Goal: Information Seeking & Learning: Learn about a topic

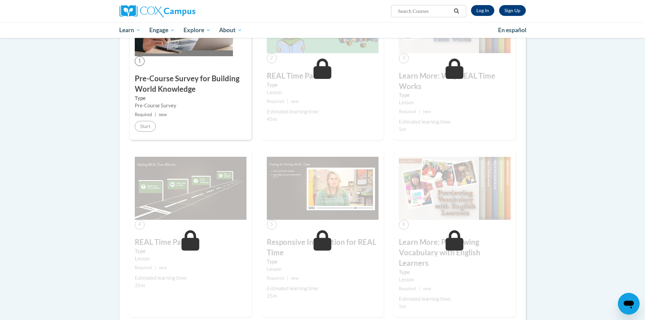
scroll to position [169, 0]
click at [489, 9] on link "Log In" at bounding box center [482, 10] width 23 height 11
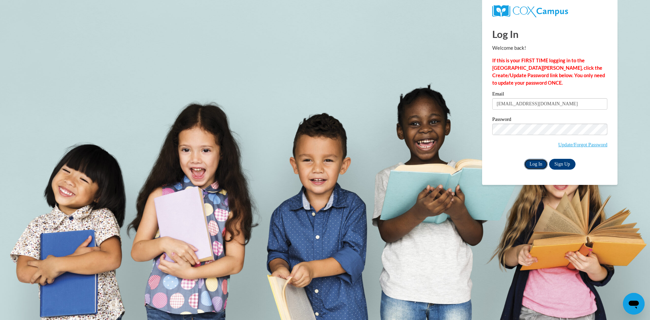
click at [537, 163] on input "Log In" at bounding box center [536, 164] width 24 height 11
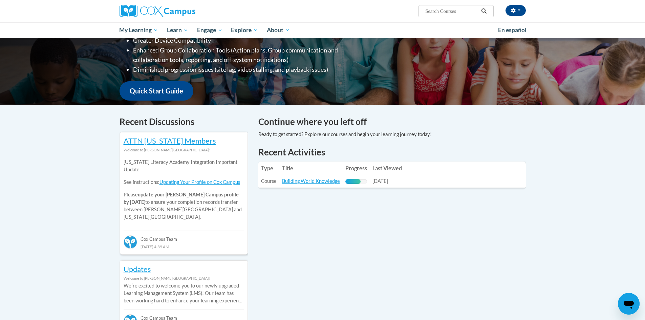
scroll to position [135, 0]
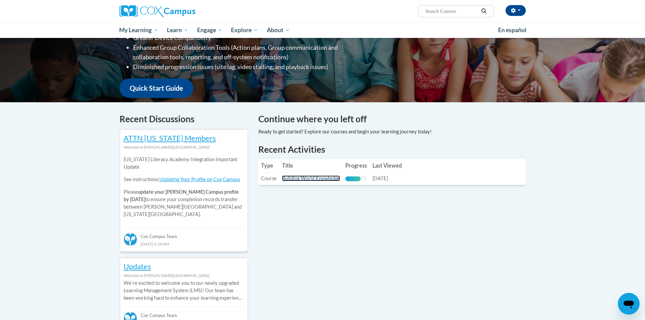
click at [331, 179] on link "Building World Knowledge" at bounding box center [311, 178] width 58 height 6
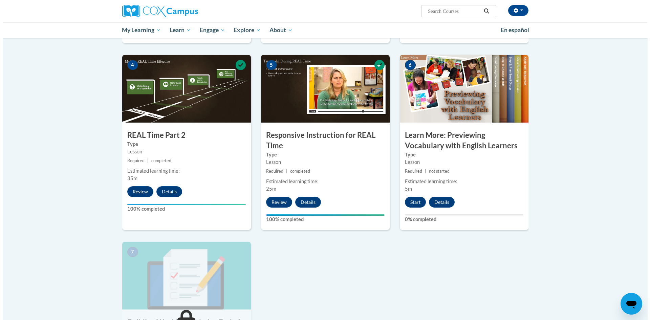
scroll to position [338, 0]
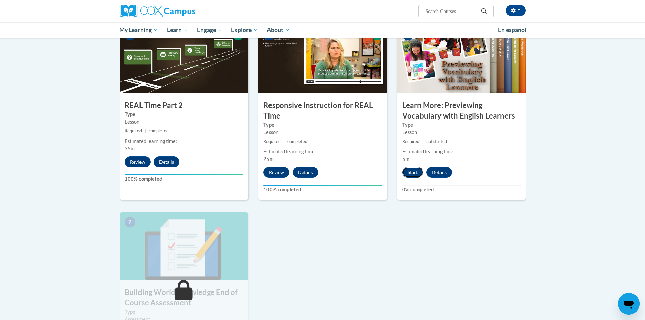
click at [410, 172] on button "Start" at bounding box center [412, 172] width 21 height 11
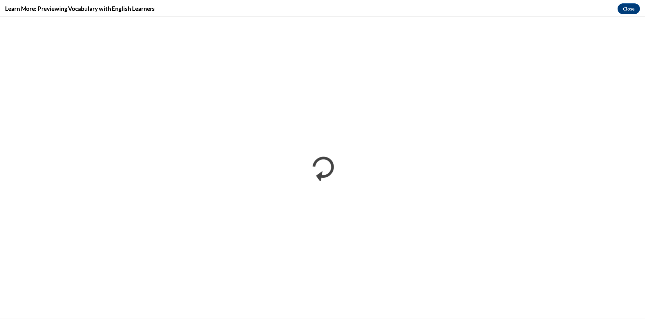
scroll to position [0, 0]
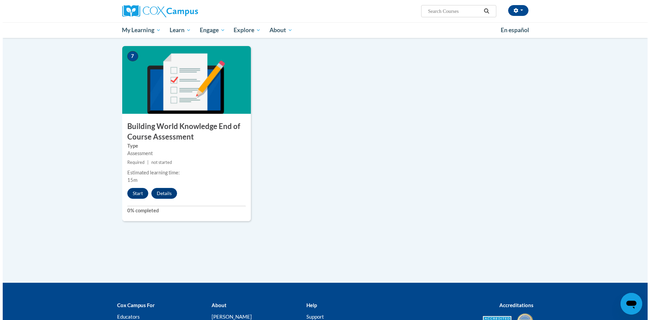
scroll to position [541, 0]
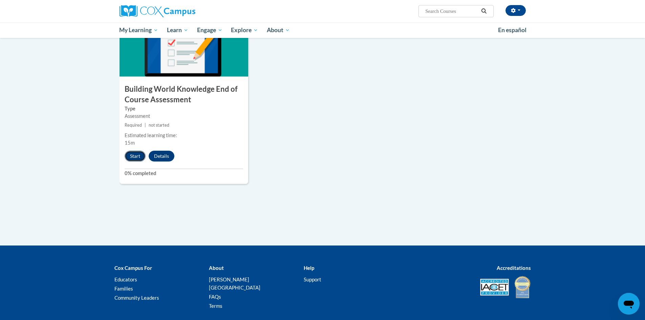
click at [134, 157] on button "Start" at bounding box center [135, 156] width 21 height 11
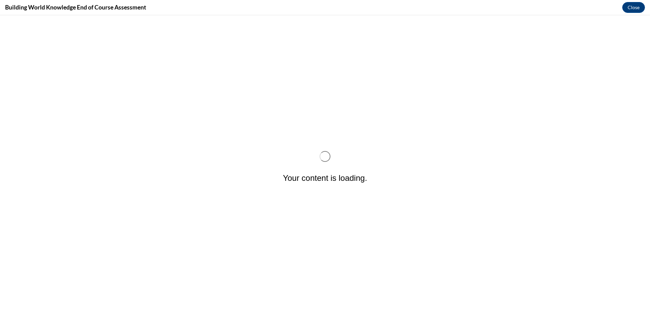
scroll to position [0, 0]
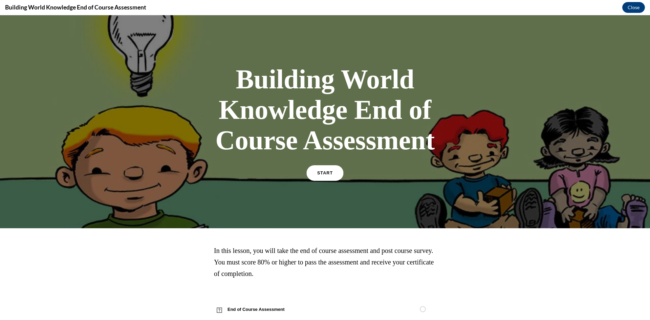
click at [326, 177] on link "START" at bounding box center [324, 173] width 37 height 16
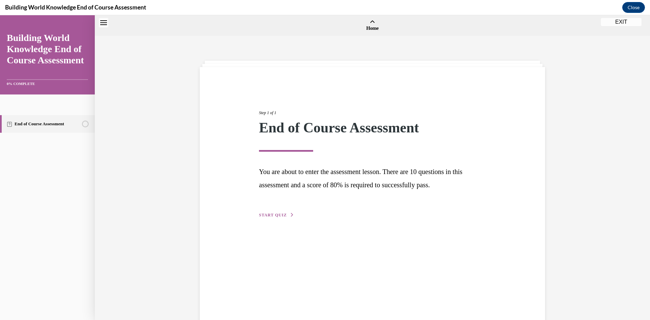
scroll to position [21, 0]
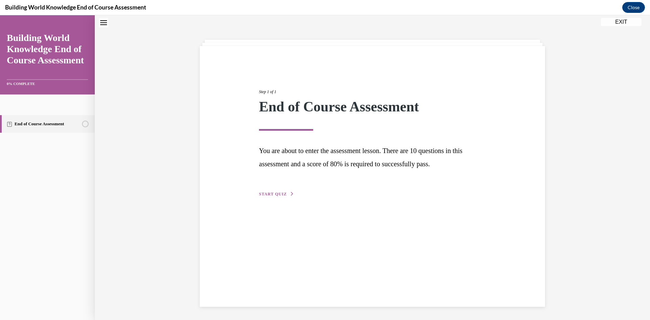
click at [270, 194] on span "START QUIZ" at bounding box center [273, 194] width 28 height 5
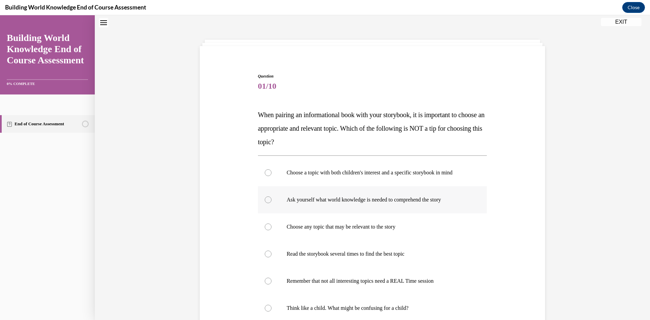
scroll to position [55, 0]
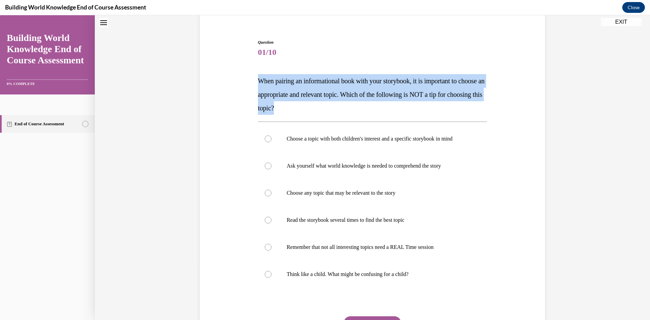
drag, startPoint x: 324, startPoint y: 107, endPoint x: 256, endPoint y: 80, distance: 73.0
click at [258, 80] on p "When pairing an informational book with your storybook, it is important to choo…" at bounding box center [372, 94] width 229 height 41
copy span "When pairing an informational book with your storybook, it is important to choo…"
click at [270, 195] on label "Choose any topic that may be relevant to the story" at bounding box center [372, 192] width 229 height 27
click at [270, 195] on input "Choose any topic that may be relevant to the story" at bounding box center [268, 193] width 7 height 7
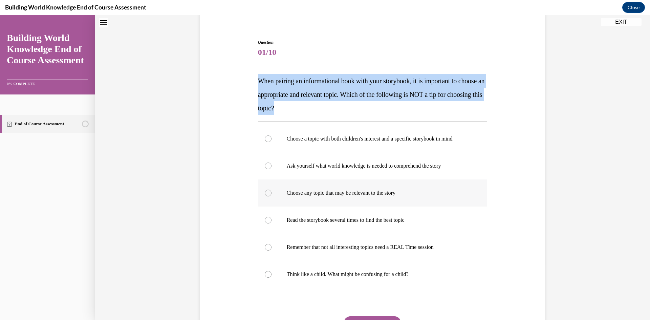
radio input "true"
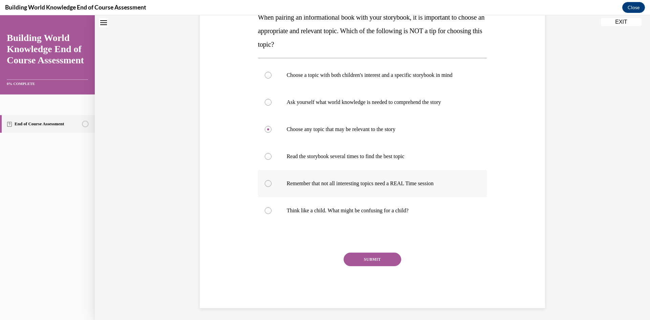
scroll to position [120, 0]
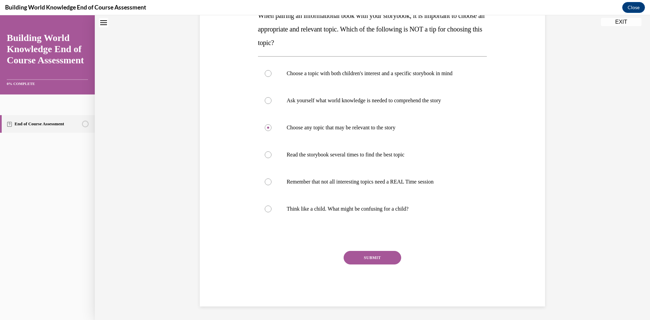
click at [380, 262] on button "SUBMIT" at bounding box center [373, 258] width 58 height 14
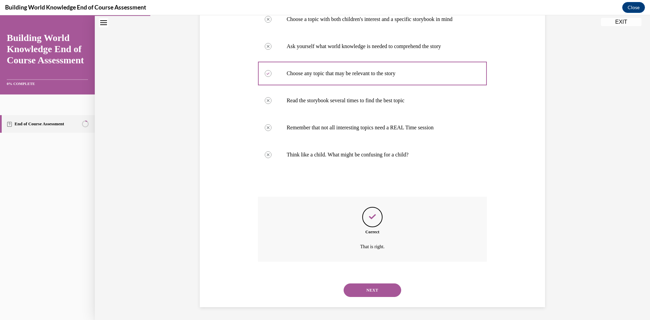
scroll to position [175, 0]
click at [382, 293] on button "NEXT" at bounding box center [373, 290] width 58 height 14
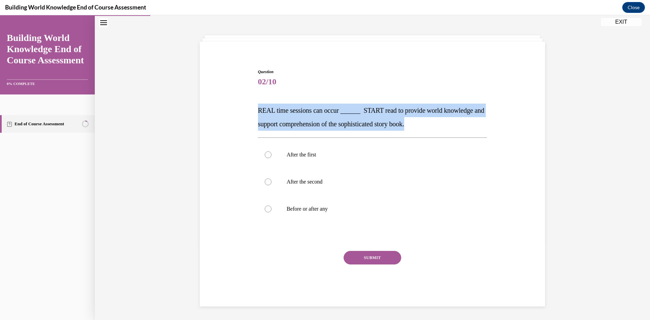
drag, startPoint x: 439, startPoint y: 126, endPoint x: 256, endPoint y: 108, distance: 184.6
click at [258, 108] on p "REAL time sessions can occur ______ START read to provide world knowledge and s…" at bounding box center [372, 117] width 229 height 27
copy span "REAL time sessions can occur ______ START read to provide world knowledge and s…"
click at [265, 208] on div at bounding box center [268, 208] width 7 height 7
click at [265, 208] on input "Before or after any" at bounding box center [268, 208] width 7 height 7
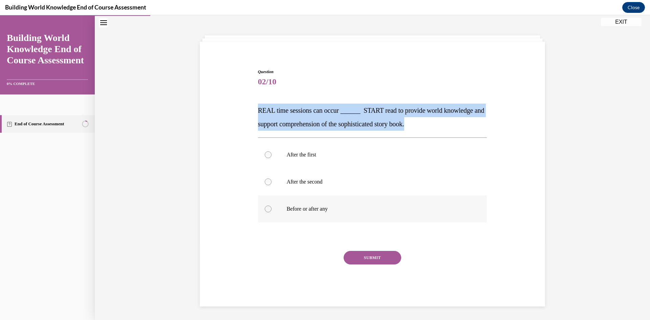
radio input "true"
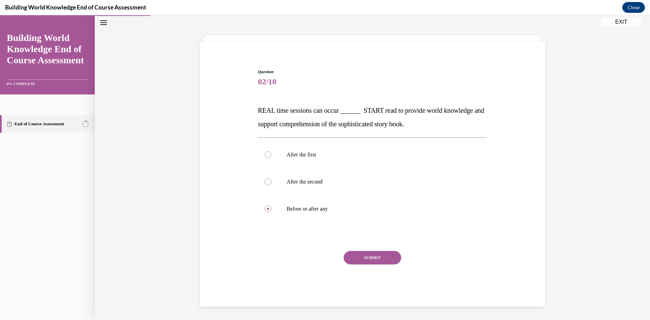
click at [365, 257] on button "SUBMIT" at bounding box center [373, 258] width 58 height 14
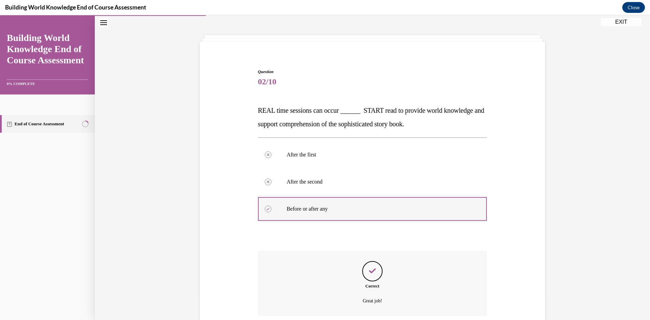
scroll to position [80, 0]
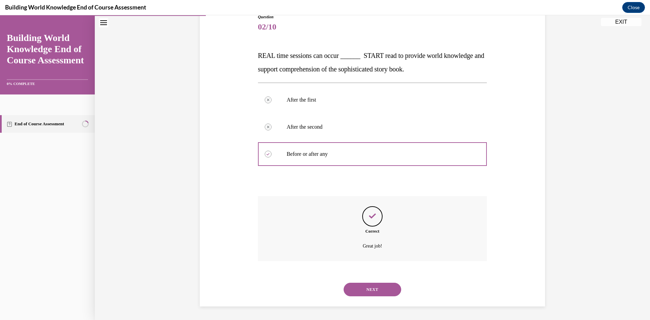
click at [376, 290] on button "NEXT" at bounding box center [373, 290] width 58 height 14
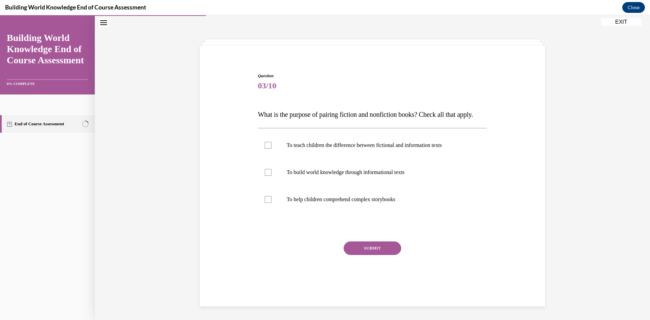
scroll to position [25, 0]
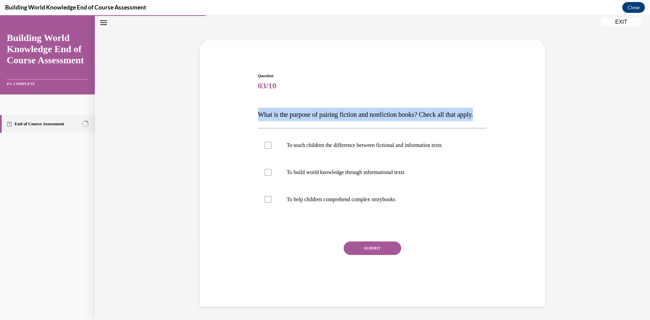
drag, startPoint x: 276, startPoint y: 126, endPoint x: 258, endPoint y: 111, distance: 23.8
click at [258, 111] on p "What is the purpose of pairing fiction and nonfiction books? Check all that app…" at bounding box center [372, 115] width 229 height 14
copy span "What is the purpose of pairing fiction and nonfiction books? Check all that app…"
click at [268, 203] on div at bounding box center [268, 199] width 7 height 7
click at [268, 203] on input "To help children comprehend complex storybooks" at bounding box center [268, 199] width 7 height 7
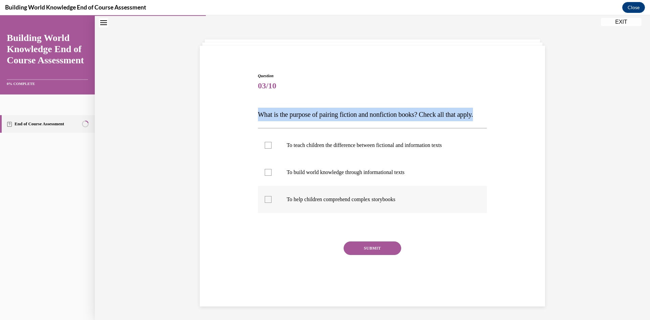
checkbox input "true"
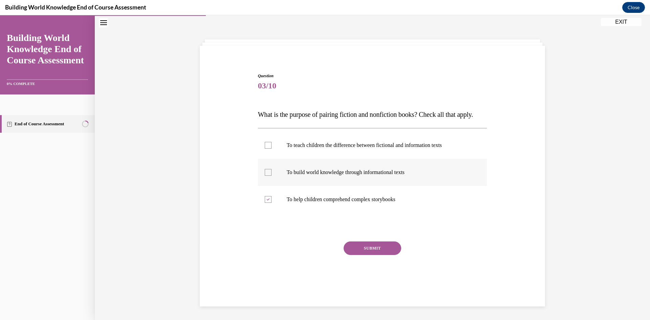
click at [266, 176] on div at bounding box center [268, 172] width 7 height 7
click at [266, 176] on input "To build world knowledge through informational texts" at bounding box center [268, 172] width 7 height 7
checkbox input "true"
click at [360, 255] on button "SUBMIT" at bounding box center [373, 248] width 58 height 14
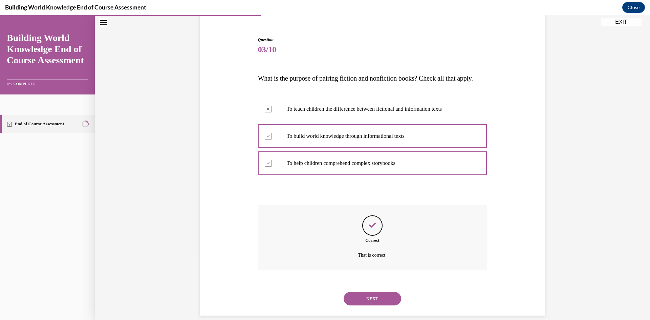
scroll to position [80, 0]
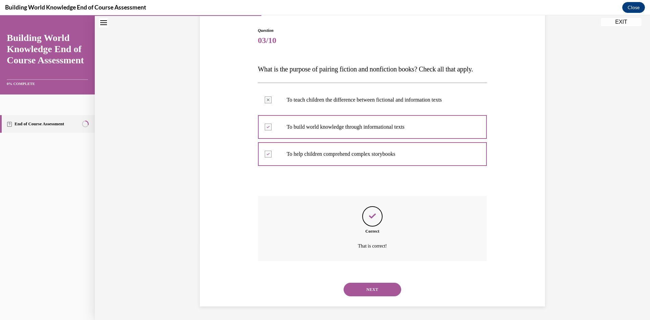
click at [378, 290] on button "NEXT" at bounding box center [373, 290] width 58 height 14
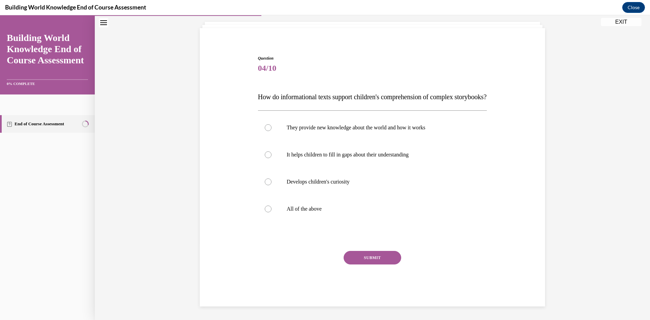
scroll to position [52, 0]
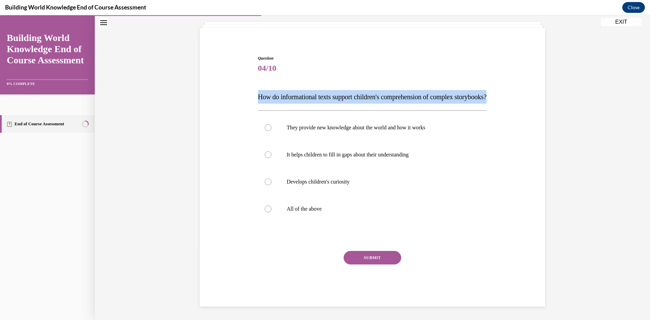
drag, startPoint x: 300, startPoint y: 94, endPoint x: 256, endPoint y: 83, distance: 45.3
click at [258, 90] on p "How do informational texts support children's comprehension of complex storyboo…" at bounding box center [372, 97] width 229 height 14
copy span "How do informational texts support children's comprehension of complex storyboo…"
click at [267, 210] on div at bounding box center [268, 208] width 7 height 7
click at [267, 210] on input "All of the above" at bounding box center [268, 208] width 7 height 7
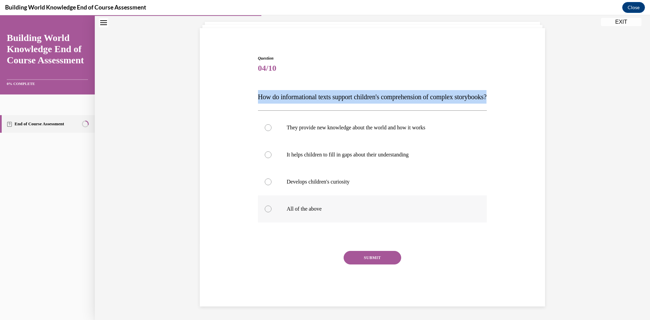
radio input "true"
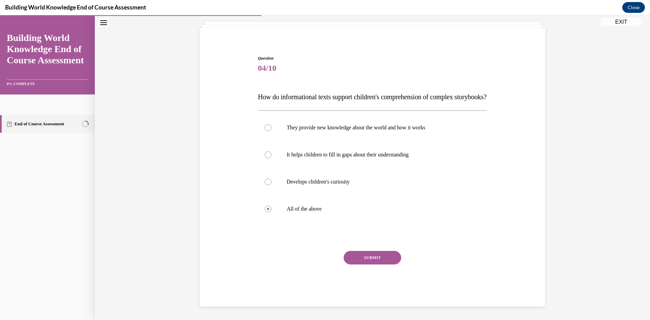
click at [374, 257] on button "SUBMIT" at bounding box center [373, 258] width 58 height 14
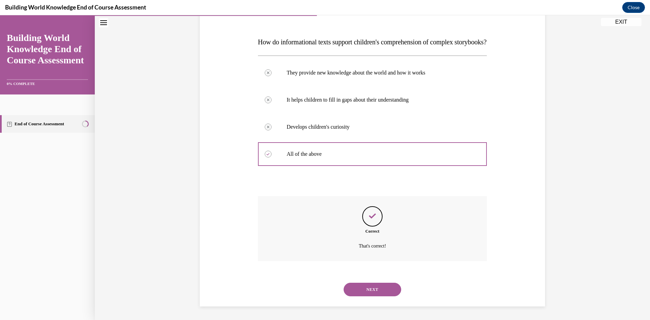
scroll to position [107, 0]
click at [380, 288] on button "NEXT" at bounding box center [373, 290] width 58 height 14
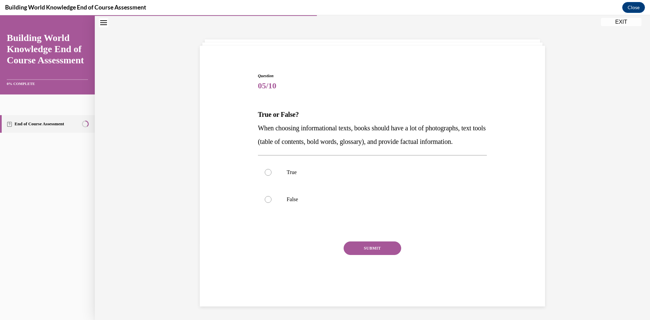
scroll to position [25, 0]
click at [266, 176] on div at bounding box center [268, 172] width 7 height 7
click at [266, 176] on input "True" at bounding box center [268, 172] width 7 height 7
radio input "true"
click at [365, 255] on button "SUBMIT" at bounding box center [373, 248] width 58 height 14
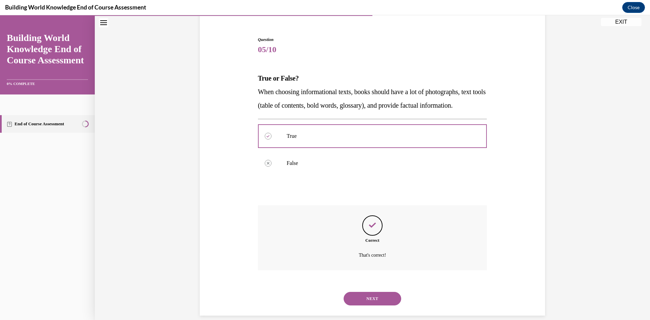
scroll to position [80, 0]
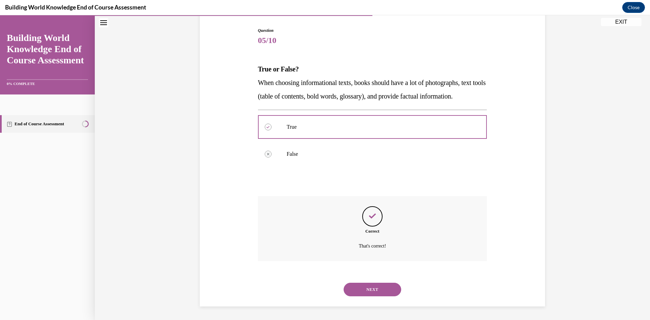
click at [379, 289] on button "NEXT" at bounding box center [373, 290] width 58 height 14
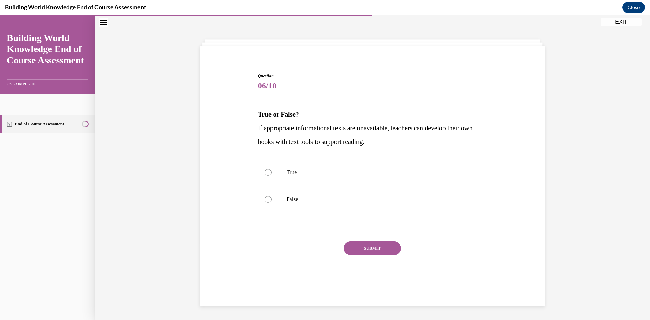
scroll to position [21, 0]
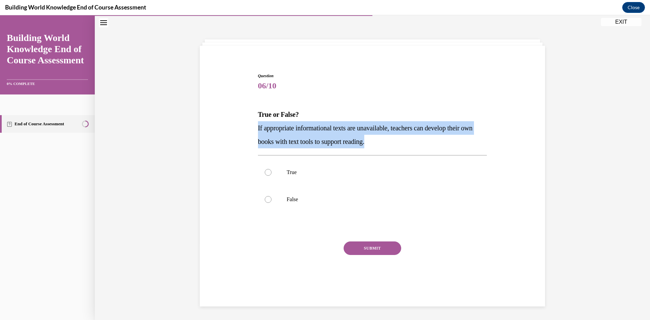
drag, startPoint x: 402, startPoint y: 141, endPoint x: 255, endPoint y: 130, distance: 147.6
click at [256, 130] on div "Question 06/10 True or False? If appropriate informational texts are unavailabl…" at bounding box center [372, 180] width 232 height 234
copy span "If appropriate informational texts are unavailable, teachers can develop their …"
click at [267, 171] on div at bounding box center [268, 172] width 7 height 7
click at [267, 171] on input "True" at bounding box center [268, 172] width 7 height 7
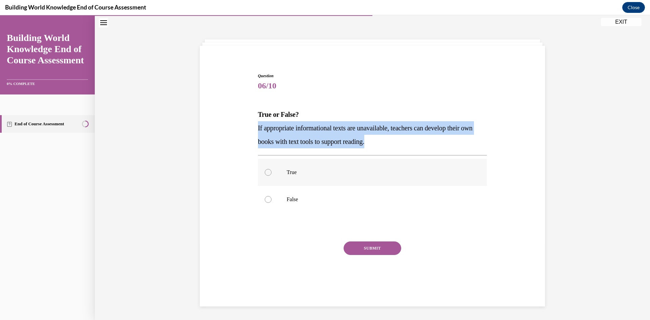
radio input "true"
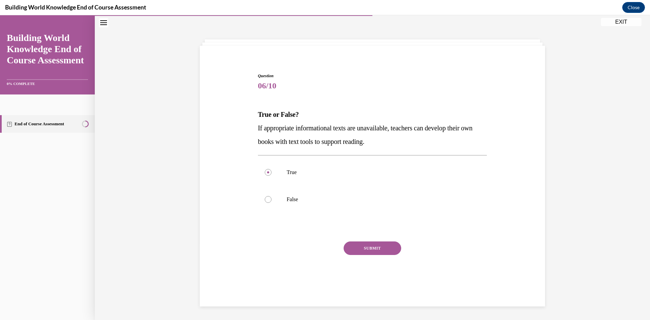
click at [370, 246] on button "SUBMIT" at bounding box center [373, 248] width 58 height 14
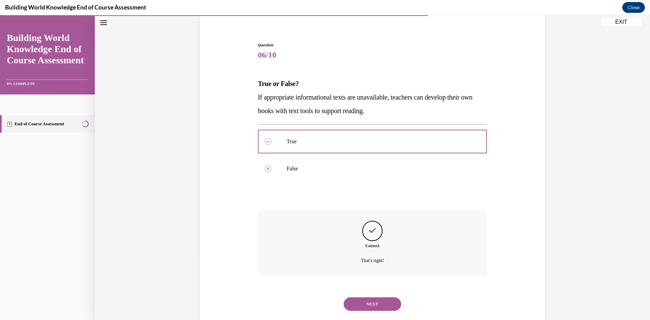
scroll to position [67, 0]
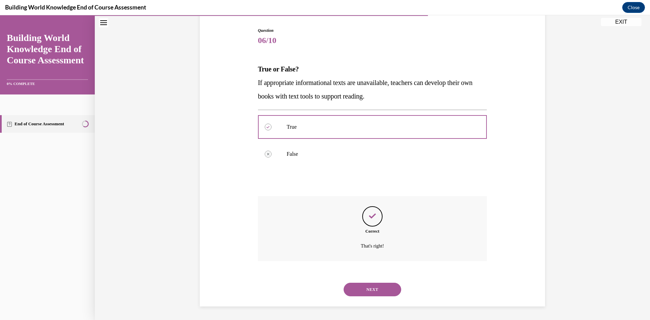
click at [383, 289] on button "NEXT" at bounding box center [373, 290] width 58 height 14
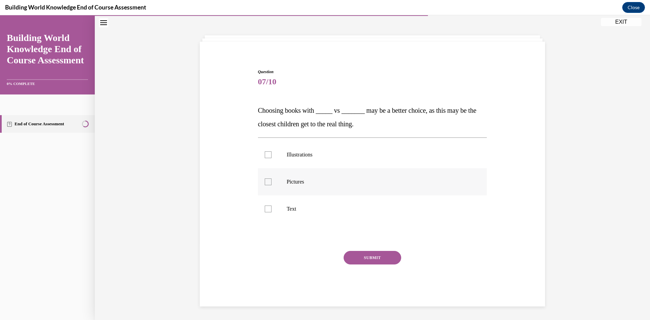
click at [265, 182] on div at bounding box center [268, 181] width 7 height 7
click at [265, 182] on input "Pictures" at bounding box center [268, 181] width 7 height 7
checkbox input "true"
click at [265, 154] on div at bounding box center [268, 154] width 7 height 7
click at [265, 154] on input "Illustrations" at bounding box center [268, 154] width 7 height 7
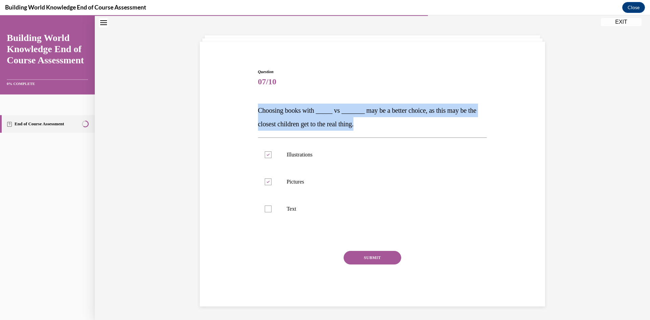
drag, startPoint x: 377, startPoint y: 123, endPoint x: 254, endPoint y: 111, distance: 123.7
click at [256, 111] on div "Question 07/10 Choosing books with _____ vs _______ may be a better choice, as …" at bounding box center [372, 183] width 232 height 248
copy span "Choosing books with _____ vs _______ may be a better choice, as this may be the…"
click at [393, 123] on p "Choosing books with _____ vs _______ may be a better choice, as this may be the…" at bounding box center [372, 117] width 229 height 27
click at [268, 155] on div at bounding box center [268, 154] width 7 height 7
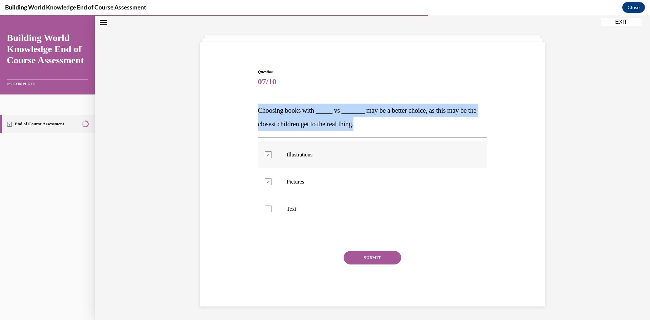
click at [268, 155] on input "Illustrations" at bounding box center [268, 154] width 7 height 7
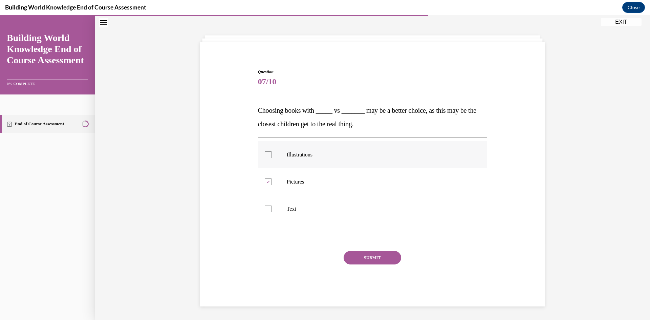
click at [265, 156] on div at bounding box center [268, 154] width 7 height 7
click at [265, 156] on input "Illustrations" at bounding box center [268, 154] width 7 height 7
checkbox input "true"
click at [269, 181] on div at bounding box center [268, 181] width 7 height 7
click at [269, 181] on input "Pictures" at bounding box center [268, 181] width 7 height 7
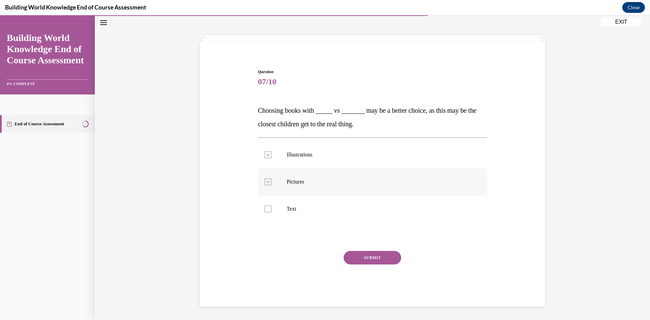
checkbox input "false"
click at [268, 156] on div at bounding box center [268, 154] width 7 height 7
click at [268, 156] on input "Illustrations" at bounding box center [268, 154] width 7 height 7
checkbox input "false"
click at [265, 182] on div at bounding box center [268, 181] width 7 height 7
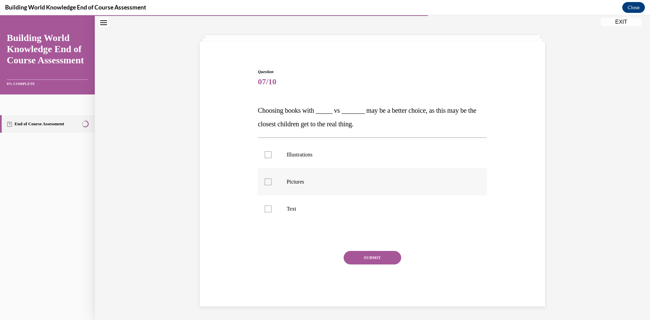
click at [265, 182] on input "Pictures" at bounding box center [268, 181] width 7 height 7
checkbox input "true"
click at [267, 153] on div at bounding box center [268, 154] width 7 height 7
click at [267, 153] on input "Illustrations" at bounding box center [268, 154] width 7 height 7
checkbox input "true"
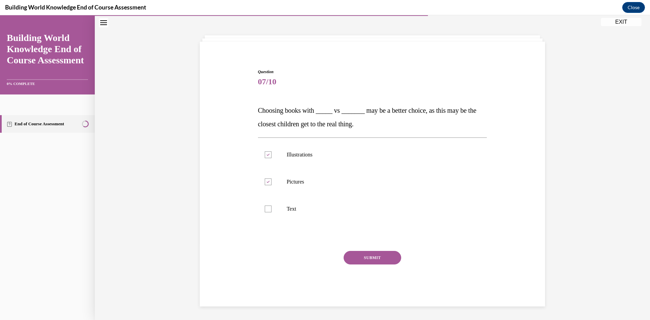
click at [370, 255] on button "SUBMIT" at bounding box center [373, 258] width 58 height 14
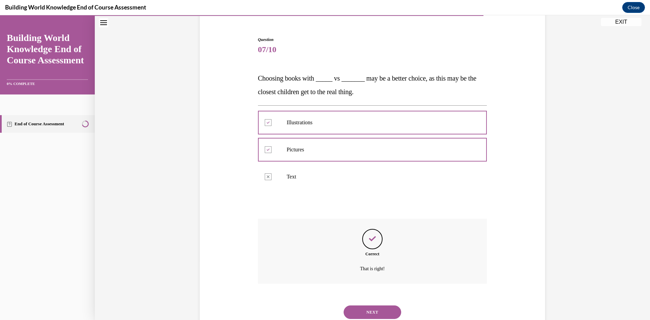
scroll to position [80, 0]
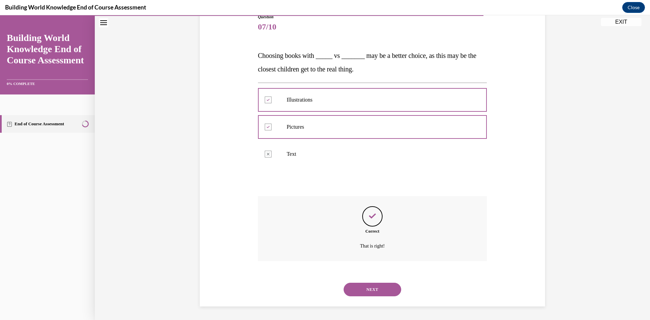
click at [378, 290] on button "NEXT" at bounding box center [373, 290] width 58 height 14
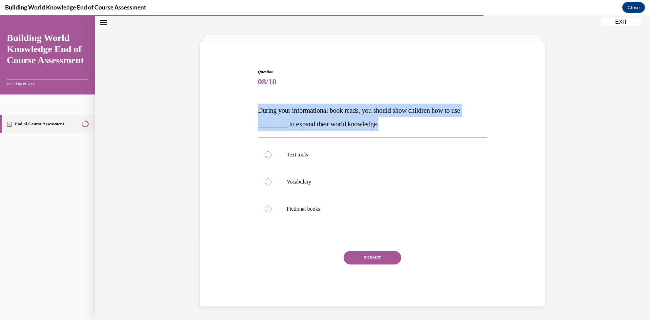
drag, startPoint x: 385, startPoint y: 126, endPoint x: 250, endPoint y: 113, distance: 136.0
click at [250, 113] on div "Question 08/10 During your informational book reads, you should show children h…" at bounding box center [372, 177] width 349 height 258
copy span "During your informational book reads, you should show children how to use _____…"
click at [265, 154] on div at bounding box center [268, 154] width 7 height 7
click at [265, 154] on input "Text tools" at bounding box center [268, 154] width 7 height 7
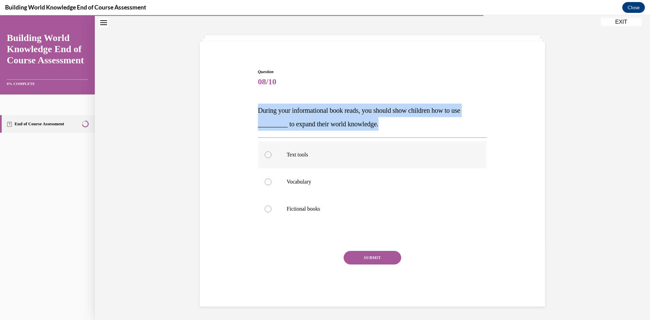
radio input "true"
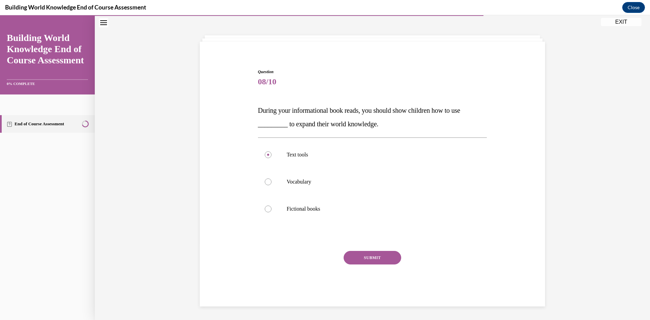
click at [373, 256] on button "SUBMIT" at bounding box center [373, 258] width 58 height 14
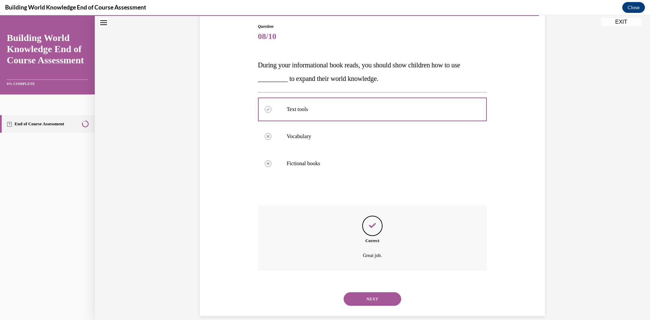
scroll to position [80, 0]
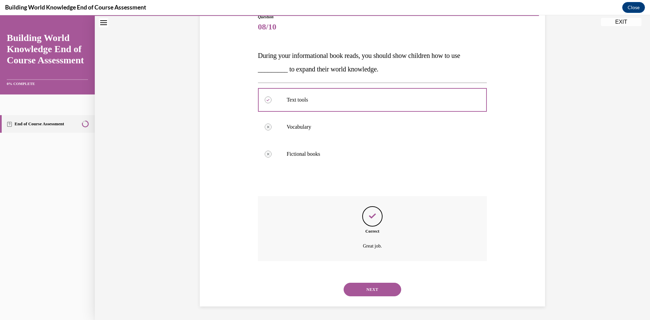
click at [380, 284] on button "NEXT" at bounding box center [373, 290] width 58 height 14
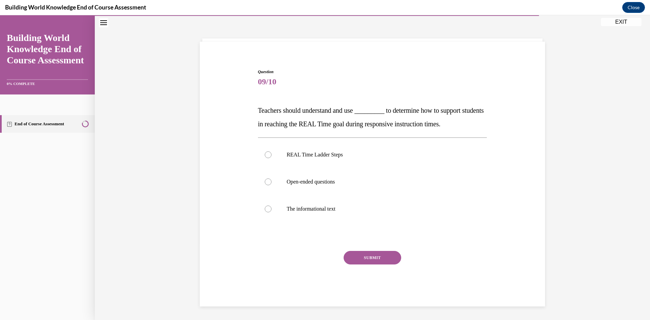
scroll to position [25, 0]
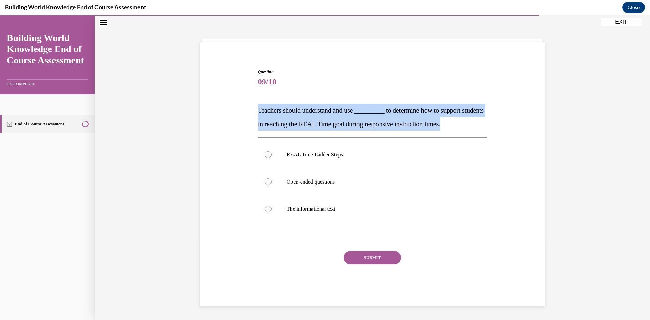
drag, startPoint x: 475, startPoint y: 125, endPoint x: 257, endPoint y: 111, distance: 219.4
click at [257, 111] on div "Question 09/10 Teachers should understand and use _________ to determine how to…" at bounding box center [372, 183] width 232 height 248
copy span "Teachers should understand and use _________ to determine how to support studen…"
click at [266, 155] on div at bounding box center [268, 154] width 7 height 7
click at [266, 155] on input "REAL Time Ladder Steps" at bounding box center [268, 154] width 7 height 7
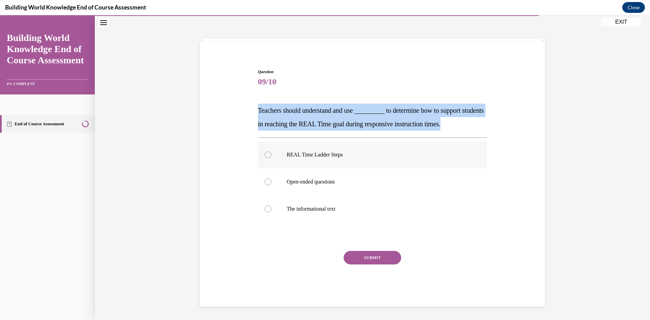
radio input "true"
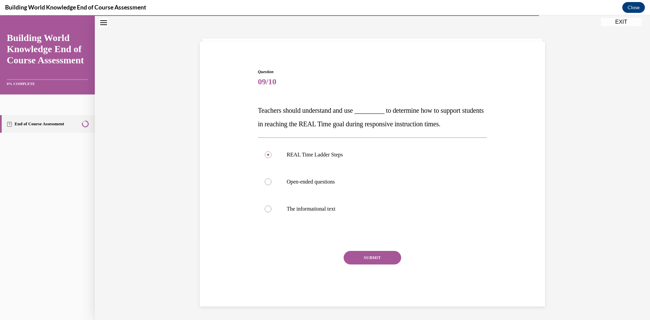
click at [360, 255] on button "SUBMIT" at bounding box center [373, 258] width 58 height 14
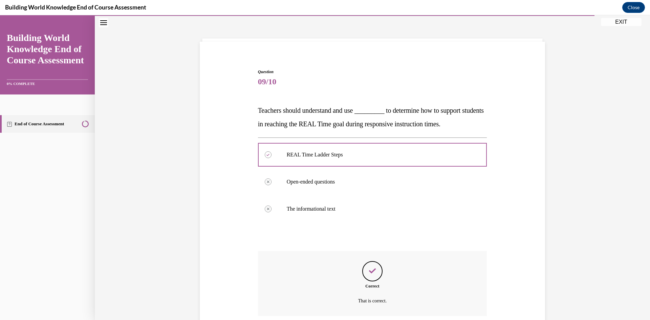
scroll to position [80, 0]
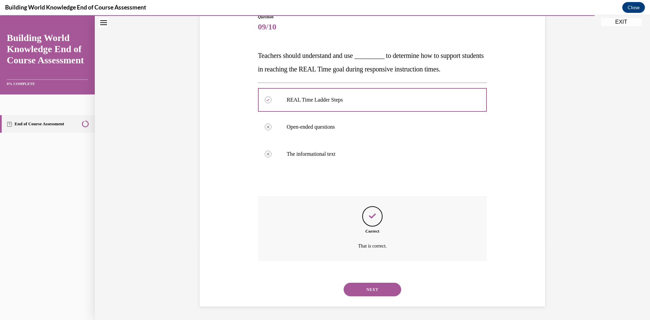
click at [385, 290] on button "NEXT" at bounding box center [373, 290] width 58 height 14
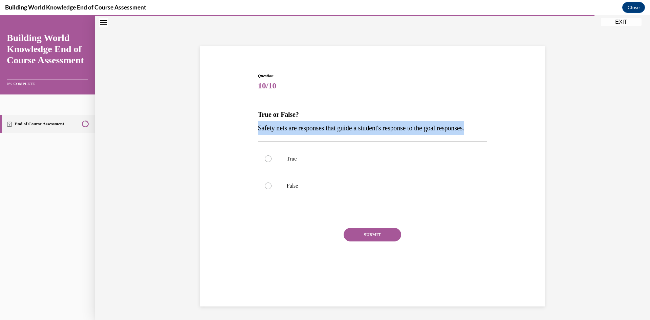
drag, startPoint x: 295, startPoint y: 144, endPoint x: 255, endPoint y: 132, distance: 41.2
click at [258, 132] on p "Safety nets are responses that guide a student's response to the goal responses." at bounding box center [372, 128] width 229 height 14
copy span "Safety nets are responses that guide a student's response to the goal responses."
click at [265, 162] on div at bounding box center [268, 158] width 7 height 7
click at [265, 162] on input "True" at bounding box center [268, 158] width 7 height 7
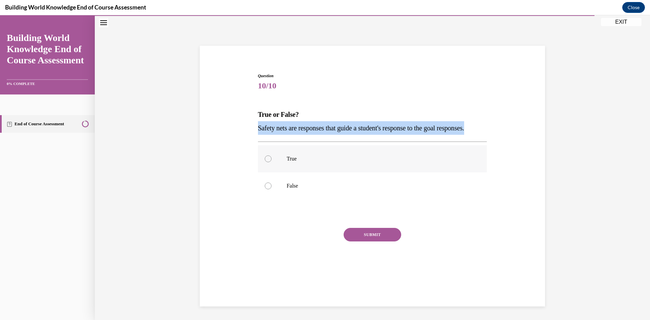
radio input "true"
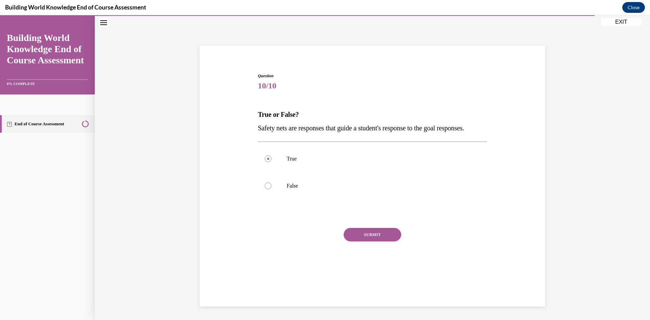
click at [371, 241] on button "SUBMIT" at bounding box center [373, 235] width 58 height 14
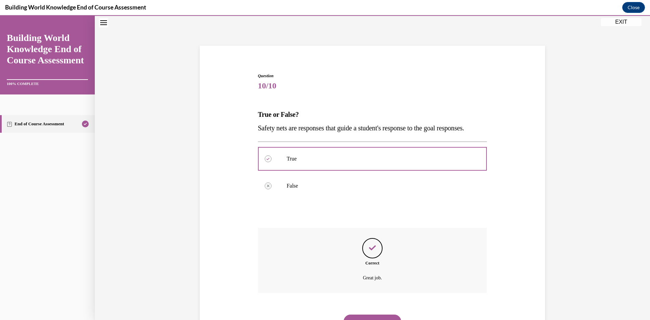
scroll to position [67, 0]
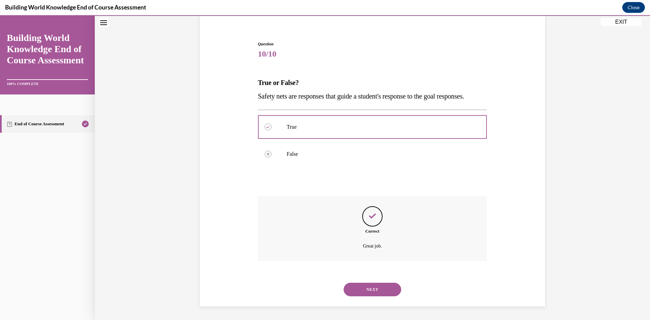
click at [377, 290] on button "NEXT" at bounding box center [373, 290] width 58 height 14
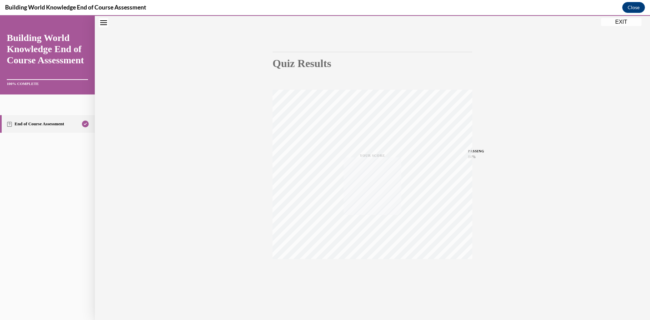
scroll to position [42, 0]
click at [619, 23] on button "EXIT" at bounding box center [621, 22] width 41 height 8
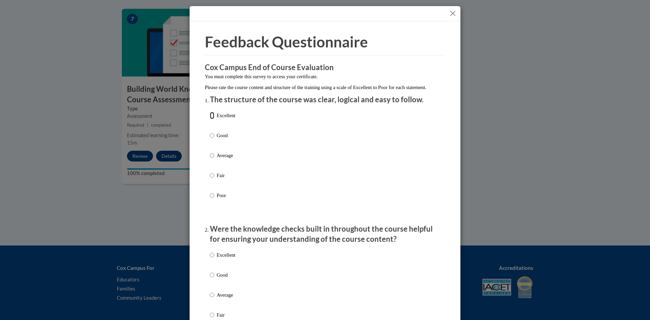
click at [210, 119] on input "Excellent" at bounding box center [212, 115] width 4 height 7
radio input "true"
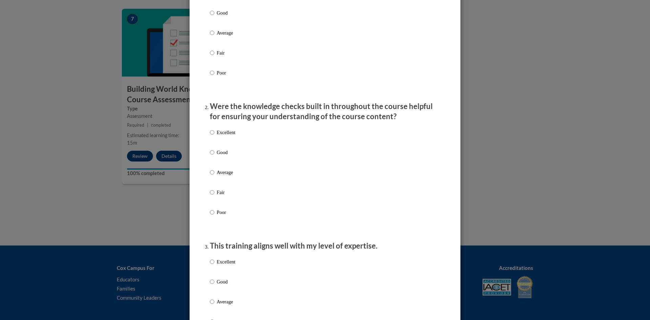
scroll to position [135, 0]
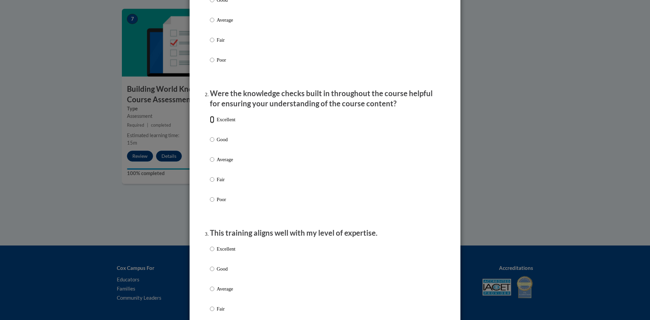
click at [210, 123] on input "Excellent" at bounding box center [212, 119] width 4 height 7
radio input "true"
click at [210, 252] on input "Excellent" at bounding box center [212, 248] width 4 height 7
radio input "true"
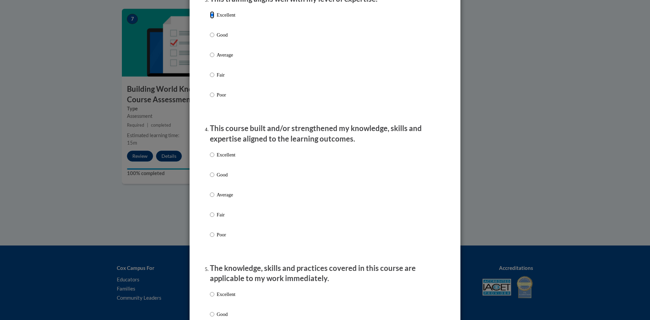
scroll to position [372, 0]
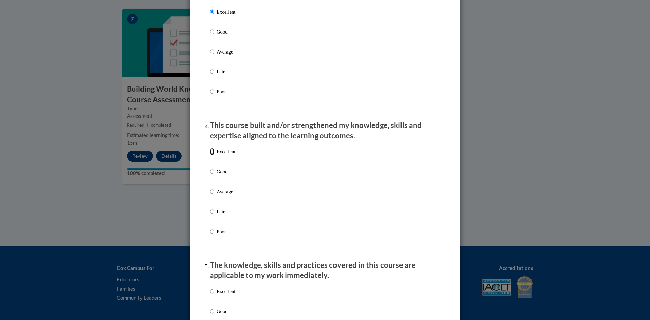
click at [211, 155] on input "Excellent" at bounding box center [212, 151] width 4 height 7
radio input "true"
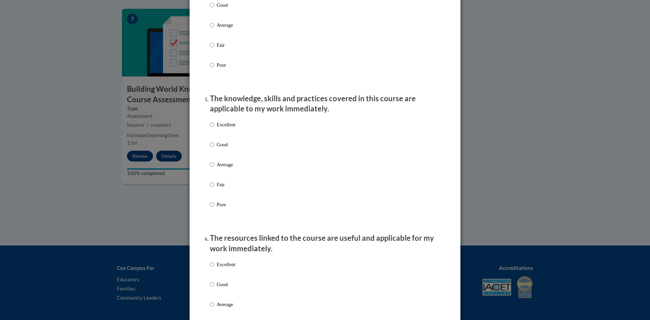
scroll to position [541, 0]
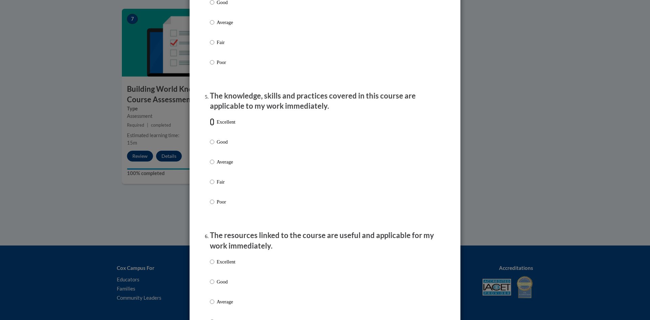
click at [212, 126] on input "Excellent" at bounding box center [212, 121] width 4 height 7
radio input "true"
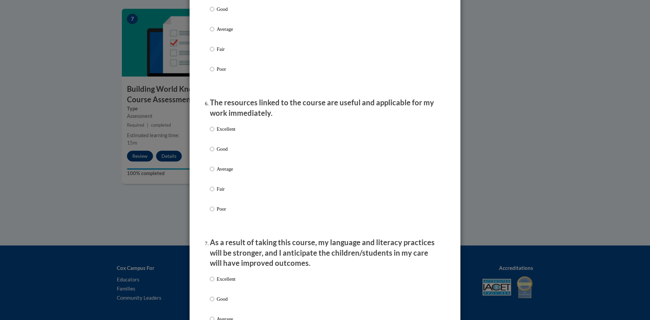
scroll to position [677, 0]
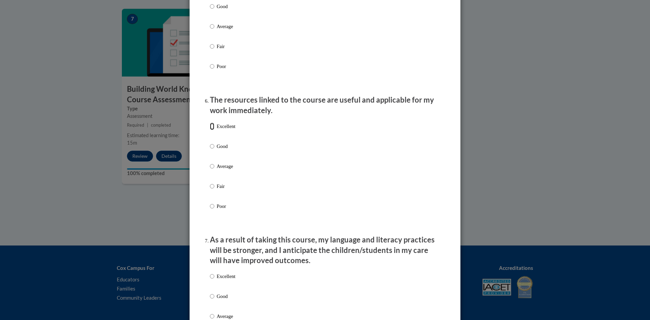
click at [211, 130] on input "Excellent" at bounding box center [212, 126] width 4 height 7
radio input "true"
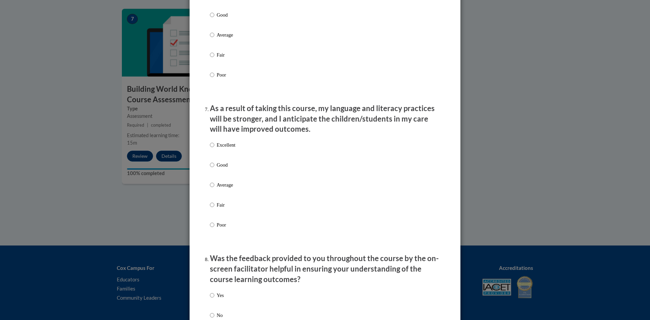
scroll to position [812, 0]
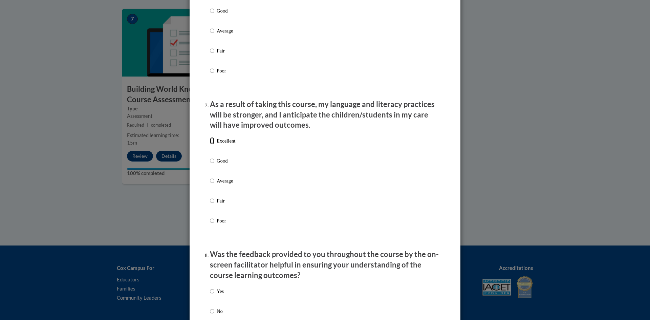
click at [210, 145] on input "Excellent" at bounding box center [212, 140] width 4 height 7
radio input "true"
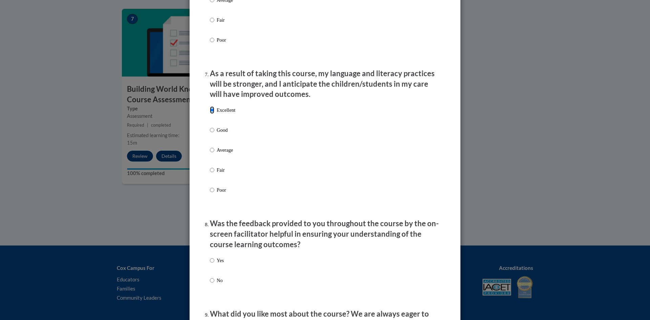
scroll to position [981, 0]
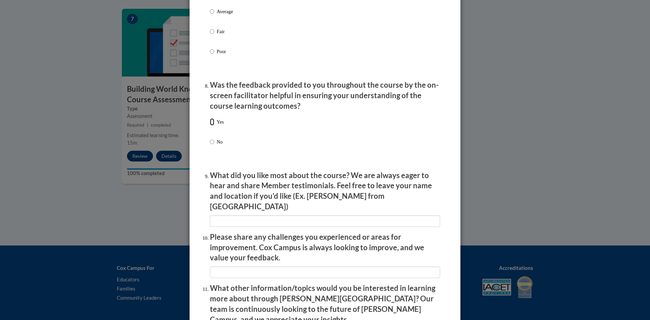
click at [210, 126] on input "Yes" at bounding box center [212, 121] width 4 height 7
radio input "true"
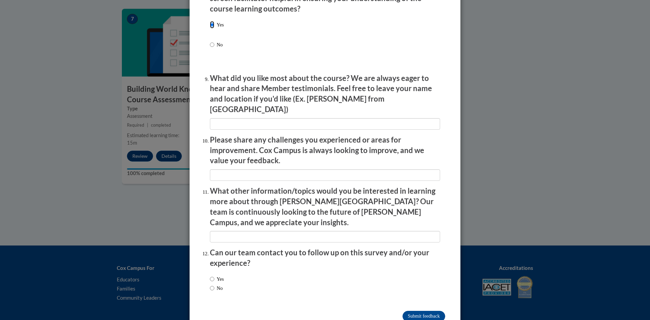
scroll to position [1086, 0]
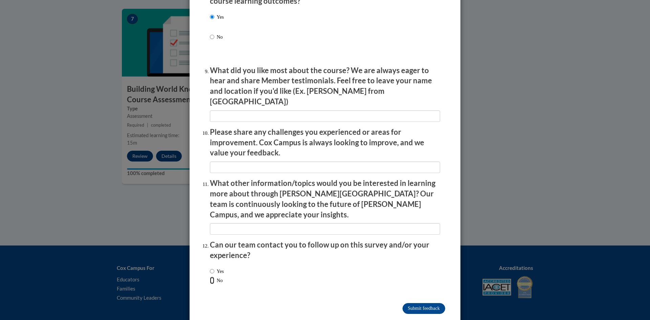
click at [210, 276] on input "No" at bounding box center [212, 279] width 4 height 7
radio input "true"
click at [431, 303] on input "Submit feedback" at bounding box center [423, 308] width 43 height 11
